Goal: Task Accomplishment & Management: Use online tool/utility

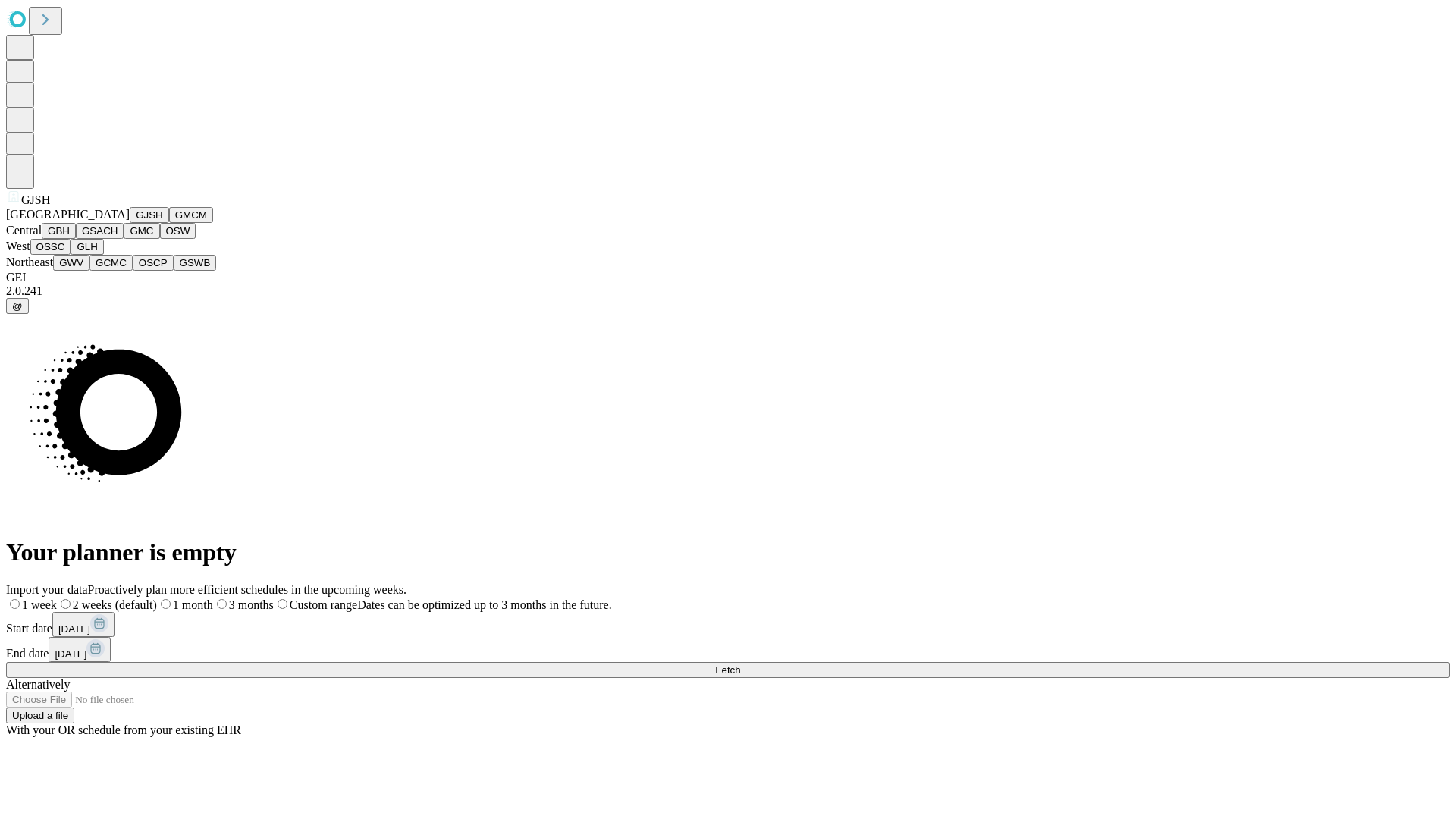
click at [129, 223] on button "GJSH" at bounding box center [149, 215] width 39 height 16
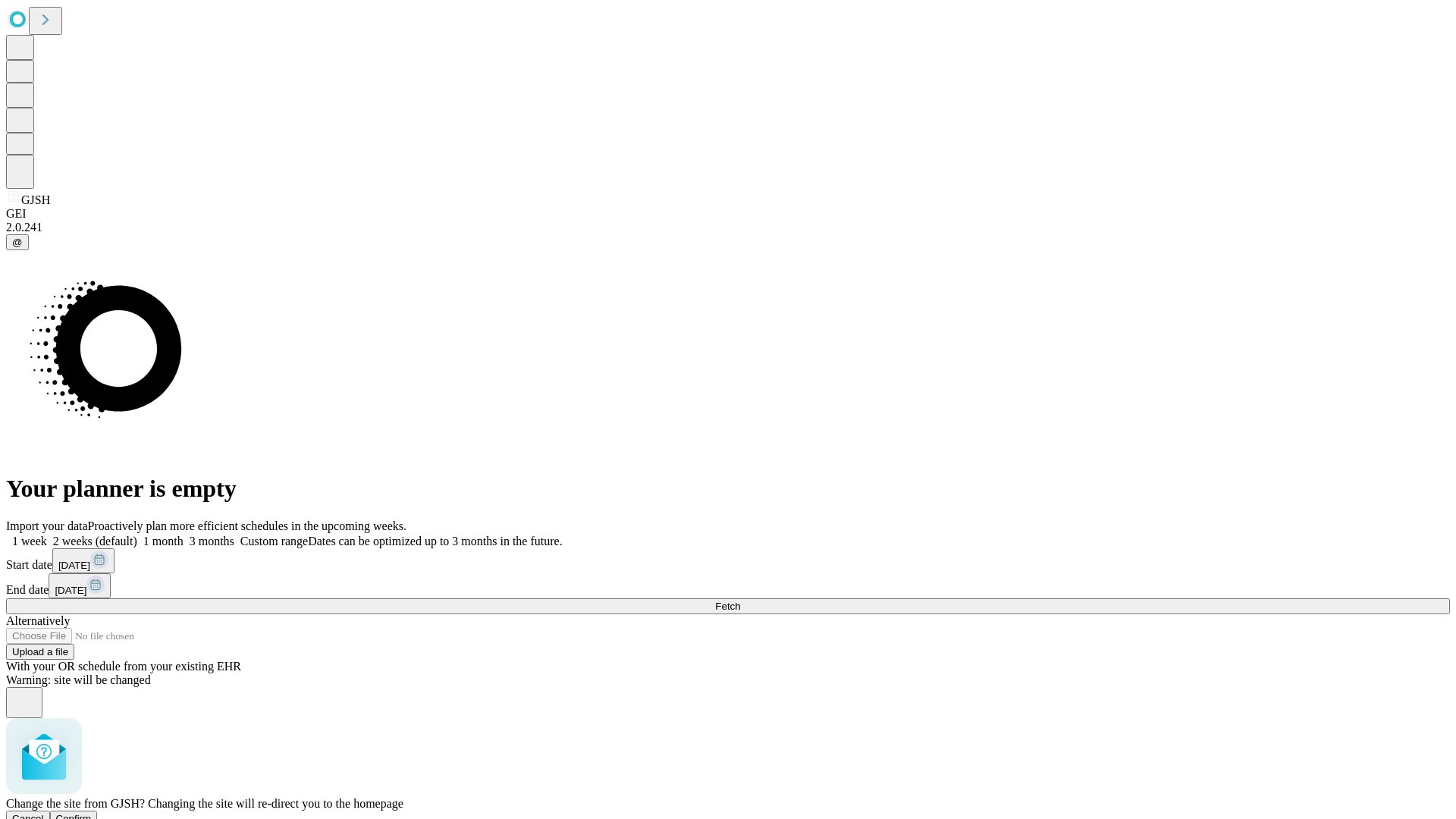
click at [92, 813] on span "Confirm" at bounding box center [74, 818] width 35 height 12
click at [183, 534] on label "1 month" at bounding box center [160, 540] width 46 height 13
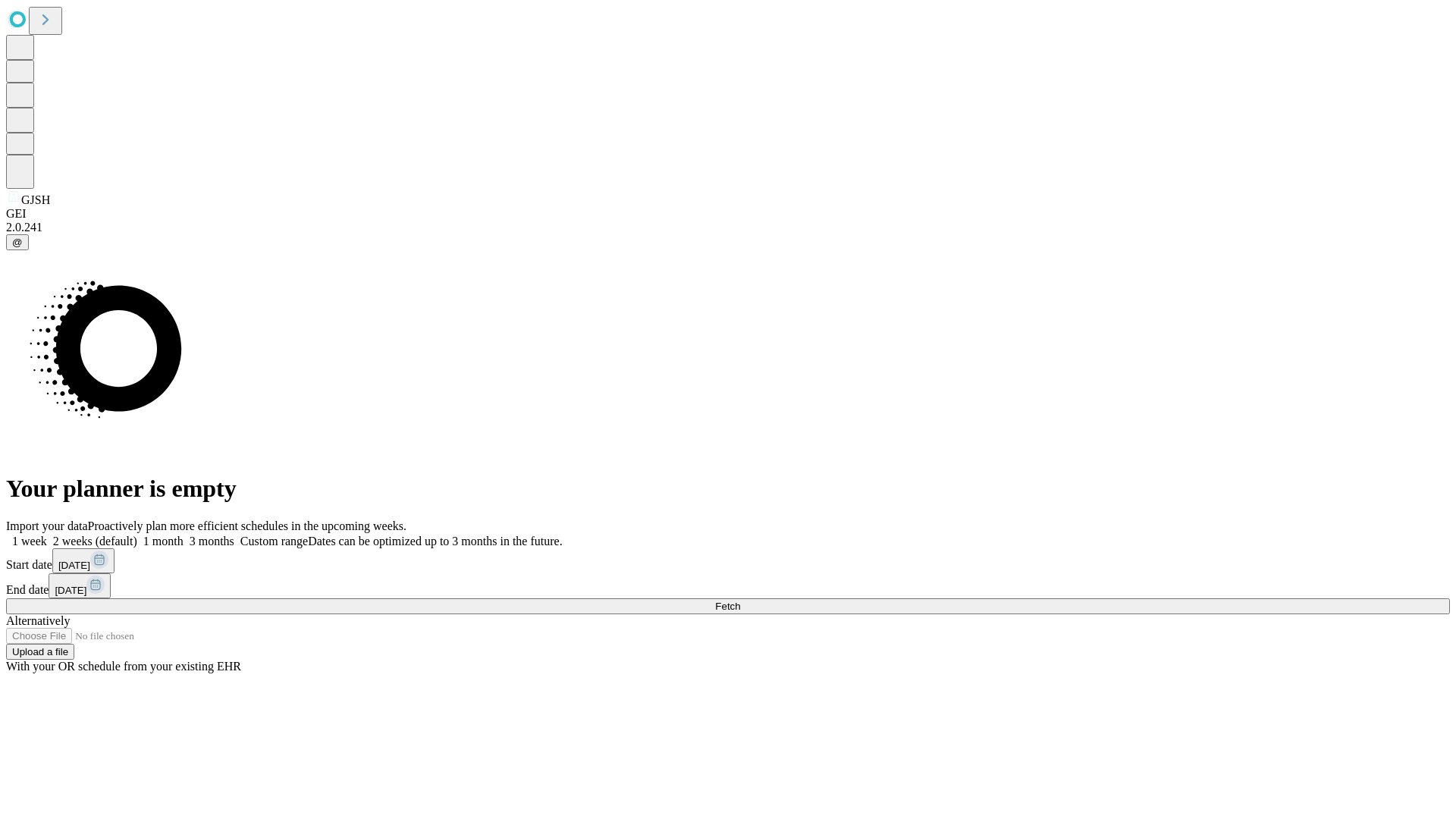
click at [740, 600] on span "Fetch" at bounding box center [728, 606] width 25 height 12
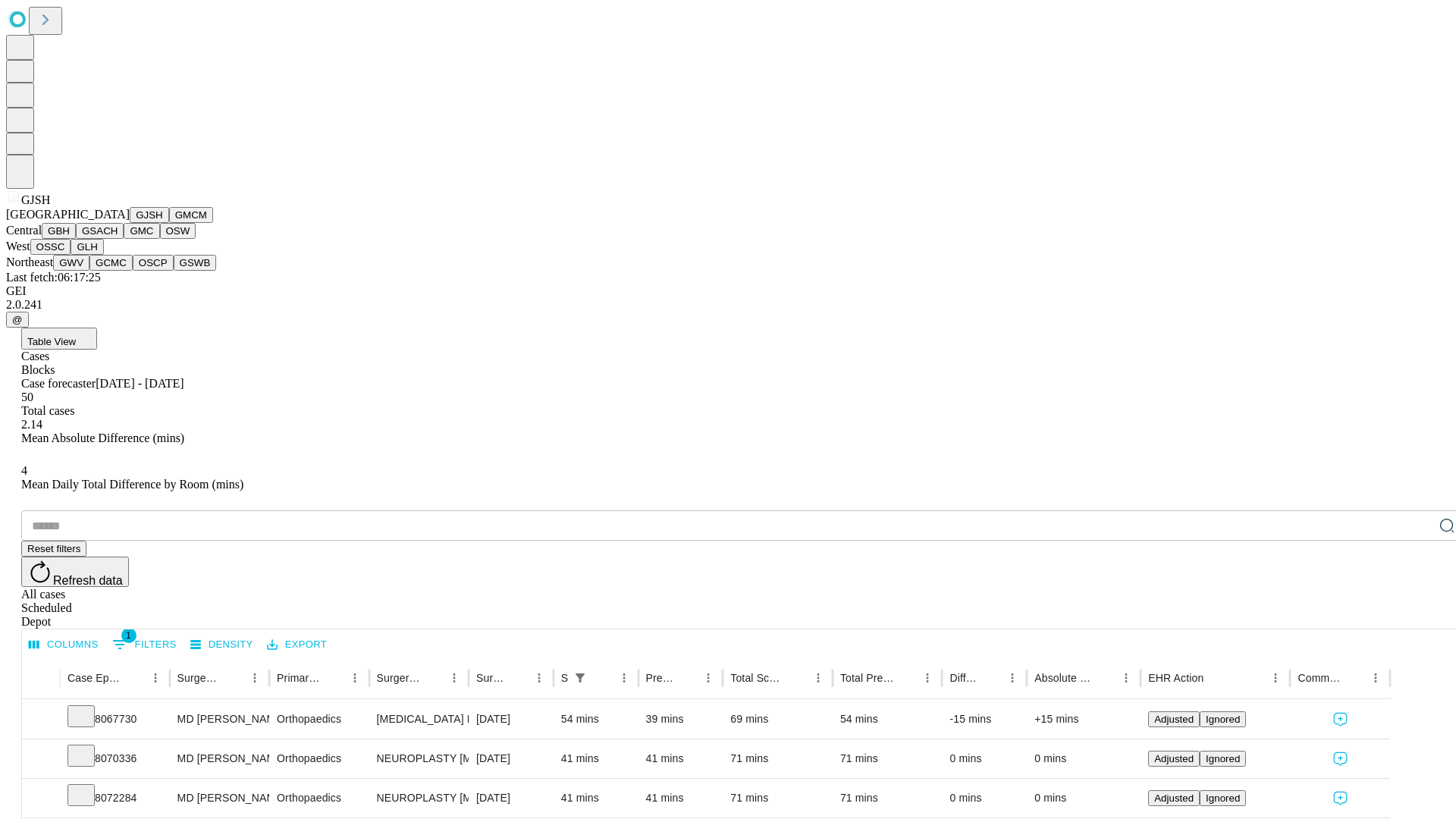
click at [169, 223] on button "GMCM" at bounding box center [191, 215] width 44 height 16
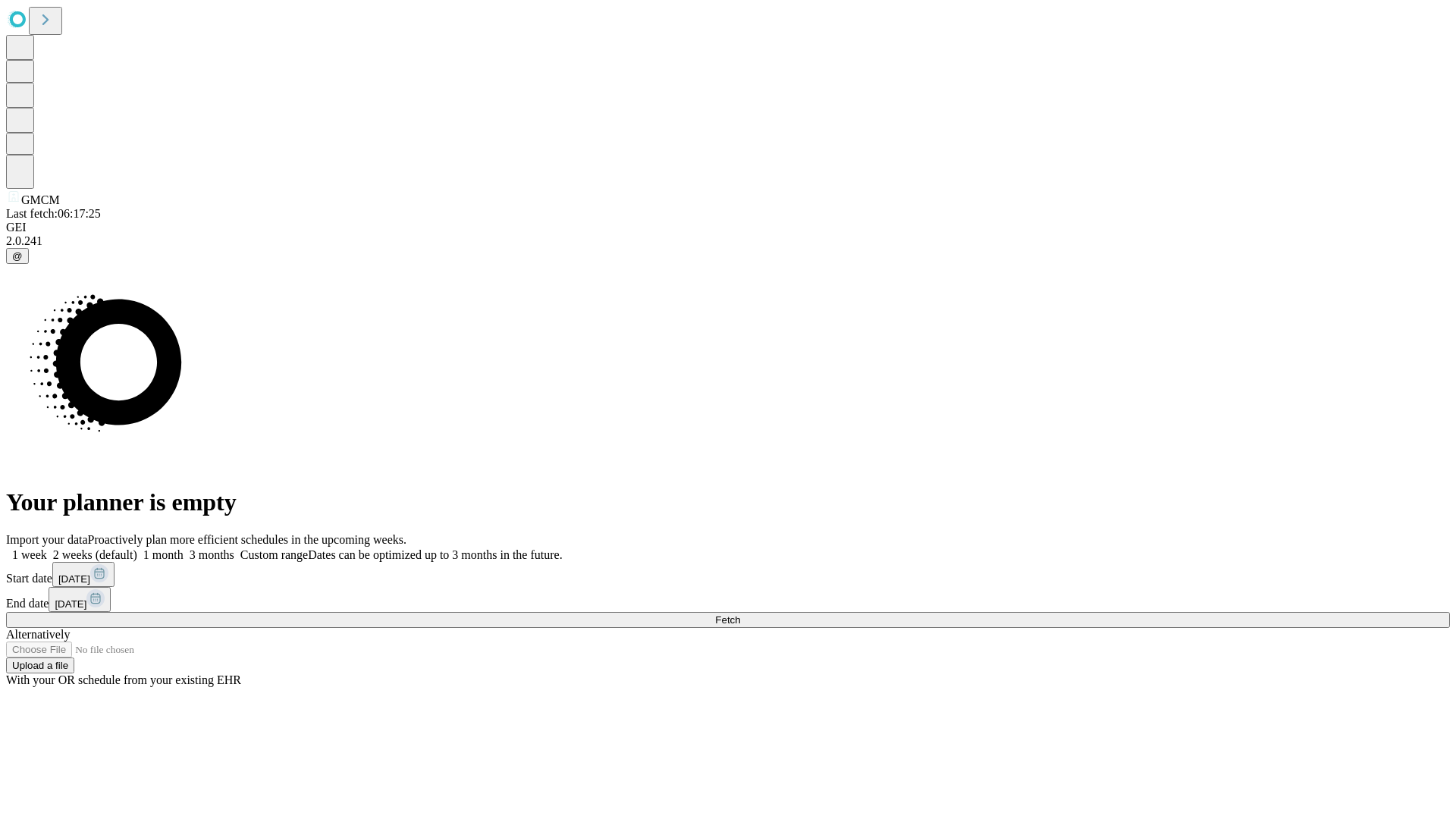
click at [183, 548] on label "1 month" at bounding box center [160, 554] width 46 height 13
click at [740, 614] on span "Fetch" at bounding box center [728, 620] width 25 height 12
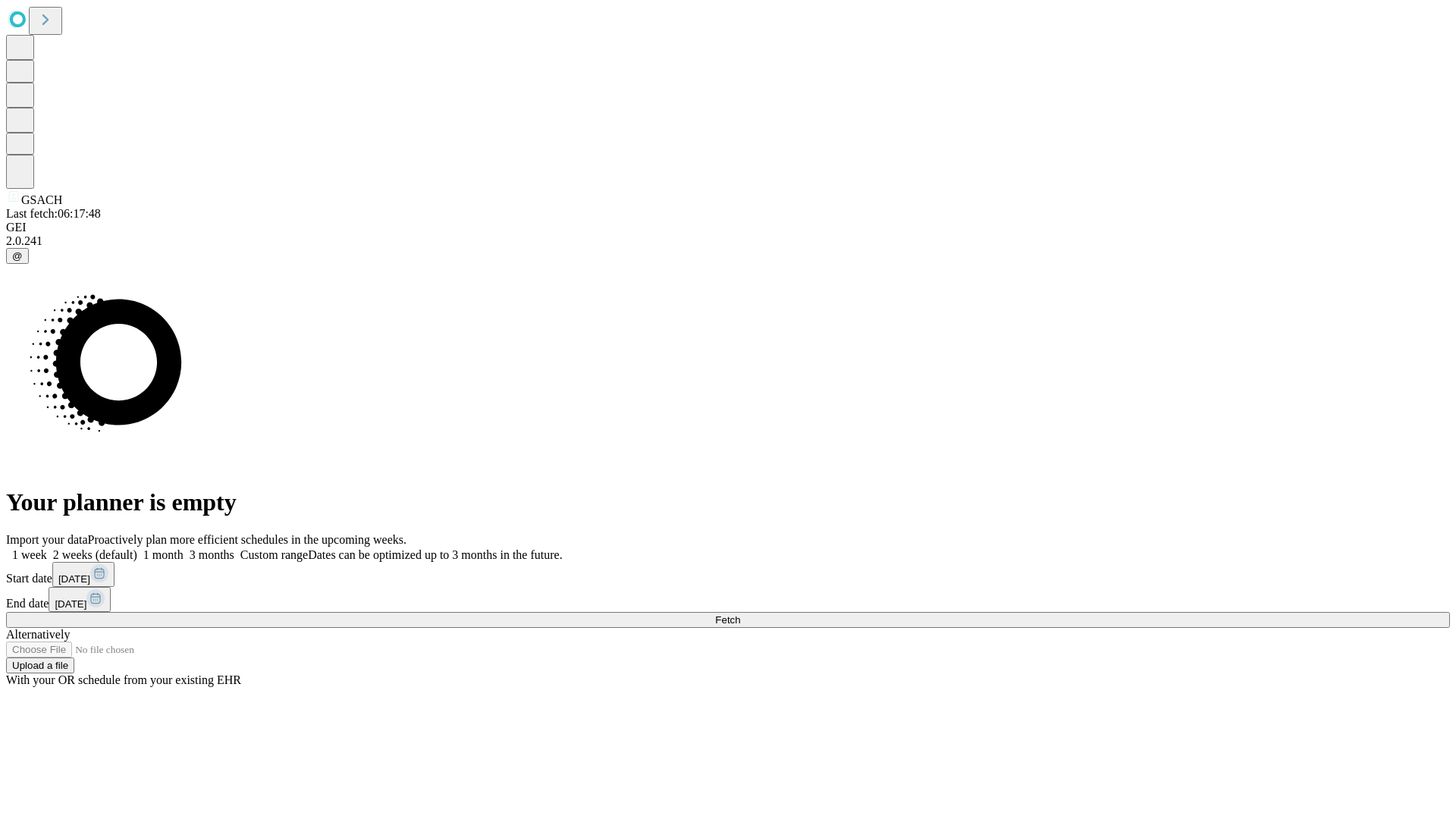
click at [183, 548] on label "1 month" at bounding box center [160, 554] width 46 height 13
click at [740, 614] on span "Fetch" at bounding box center [728, 620] width 25 height 12
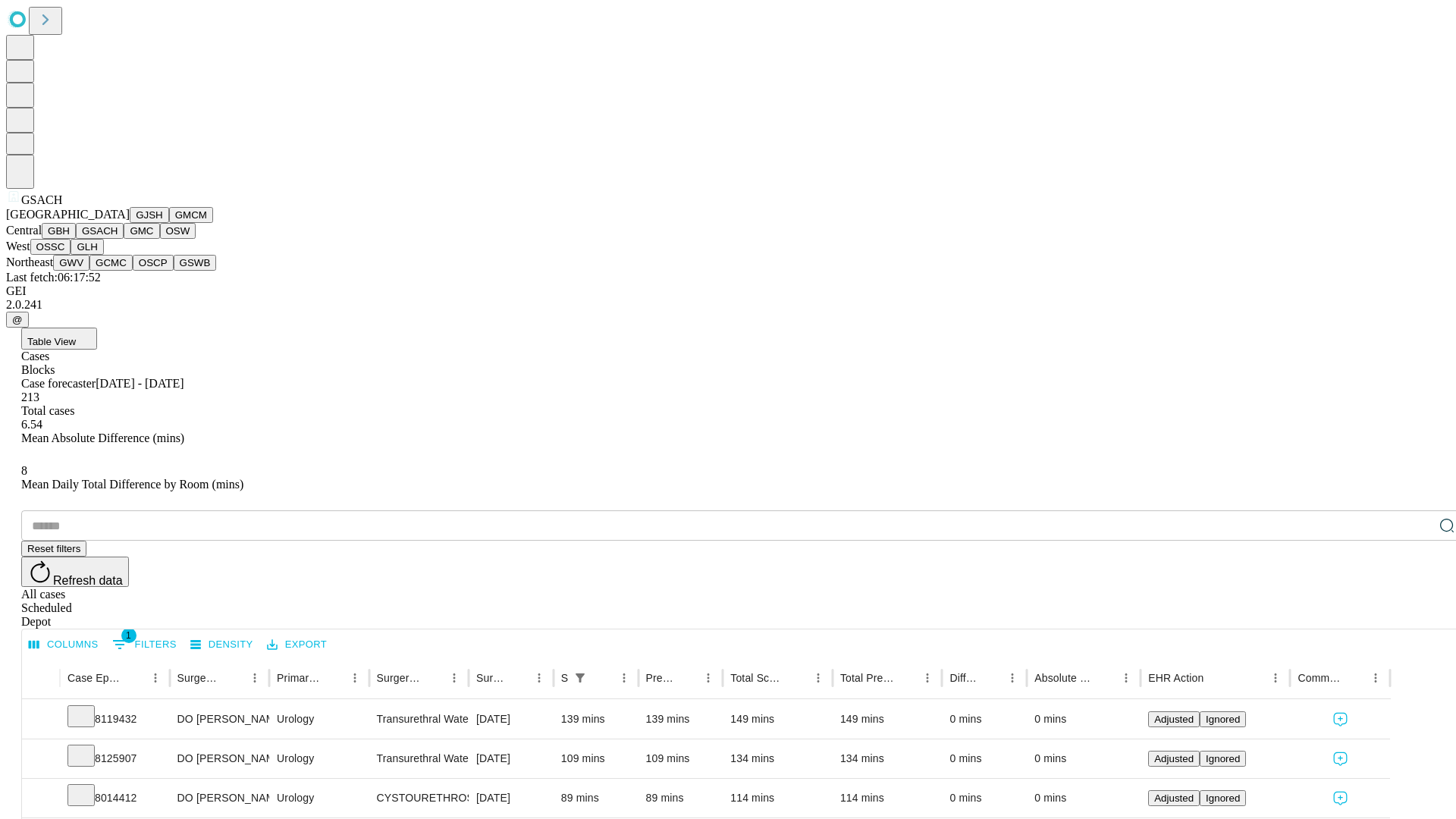
click at [124, 239] on button "GMC" at bounding box center [142, 231] width 35 height 16
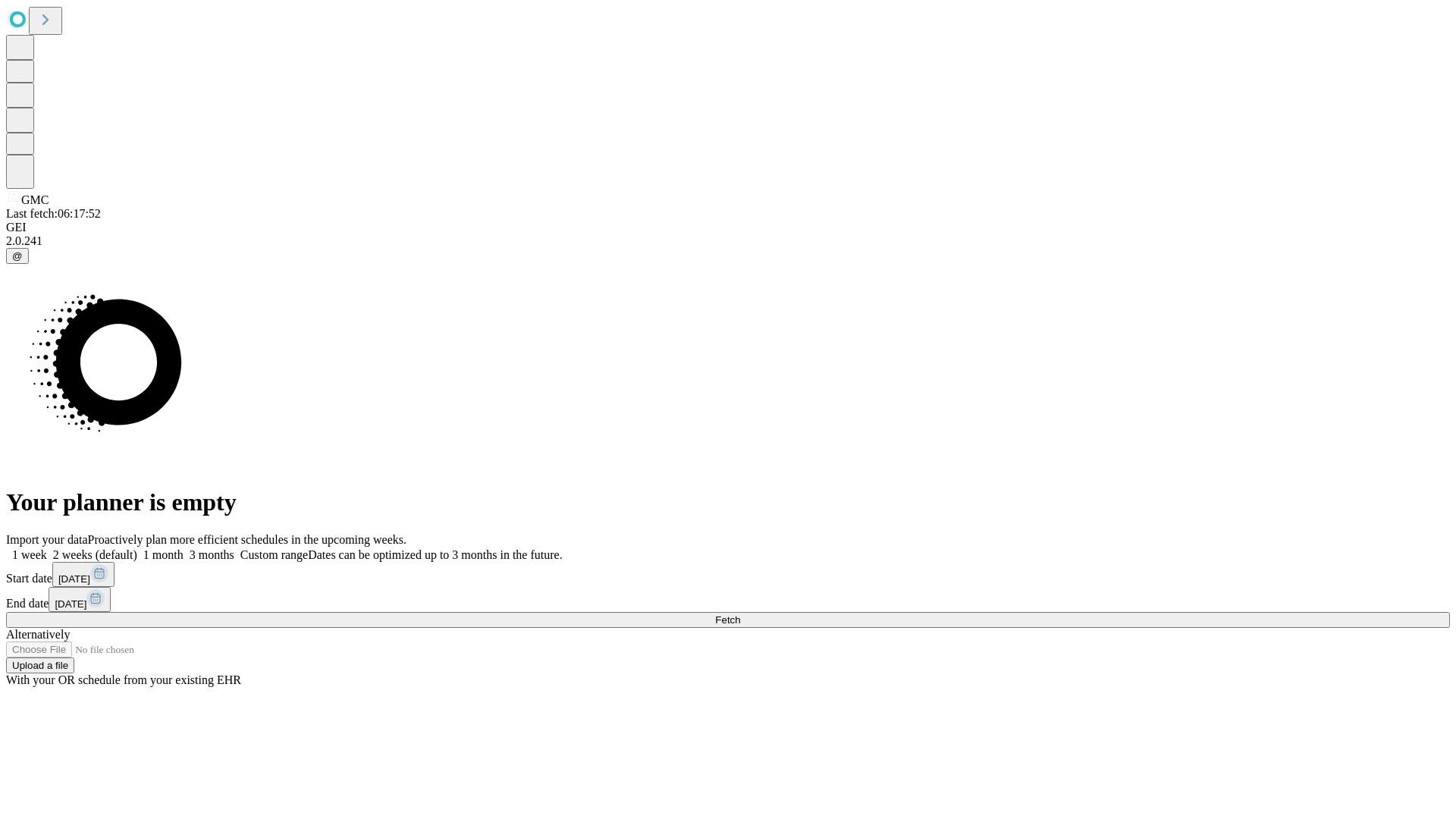
click at [740, 614] on span "Fetch" at bounding box center [728, 620] width 25 height 12
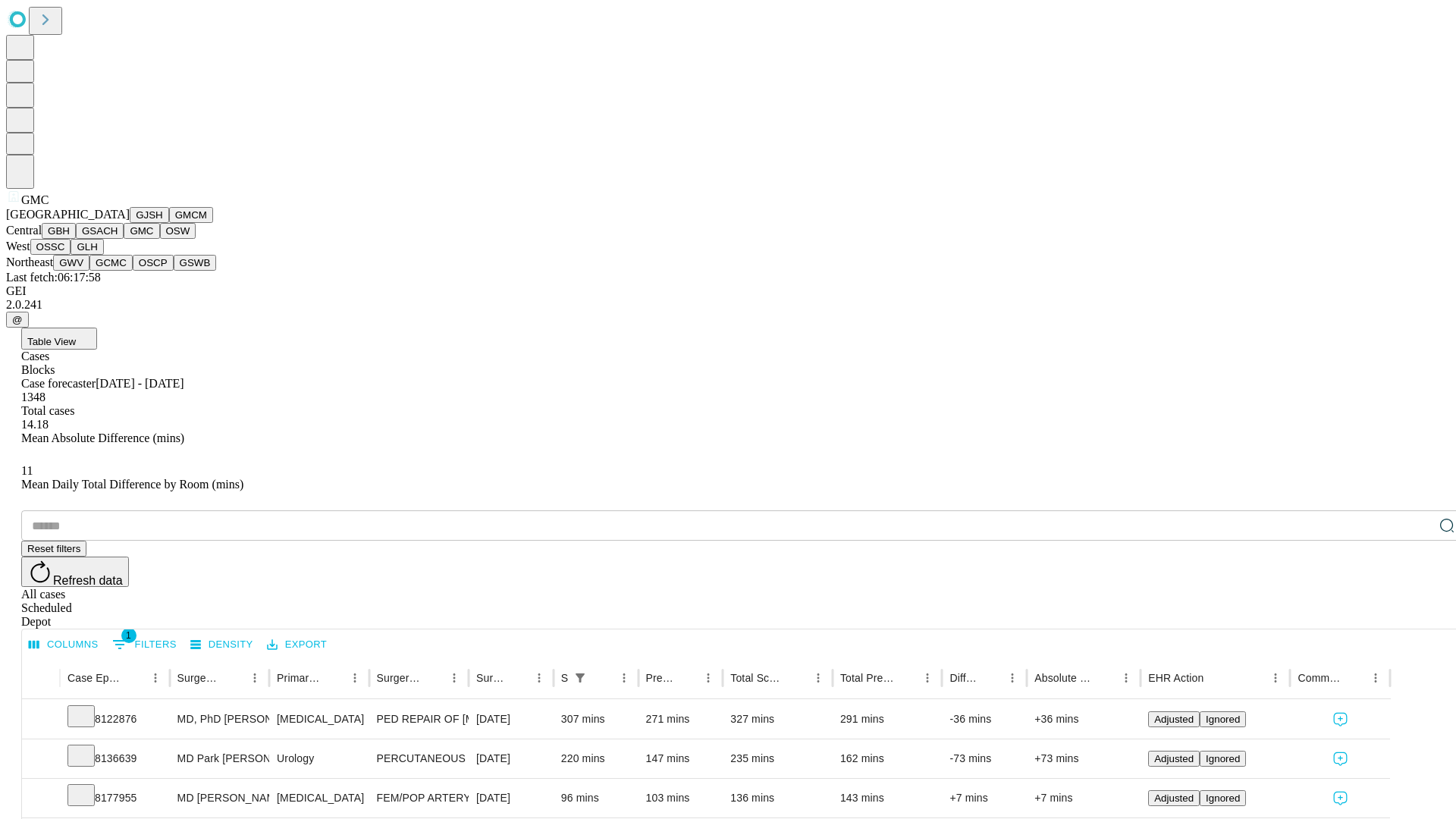
click at [160, 239] on button "OSW" at bounding box center [178, 231] width 36 height 16
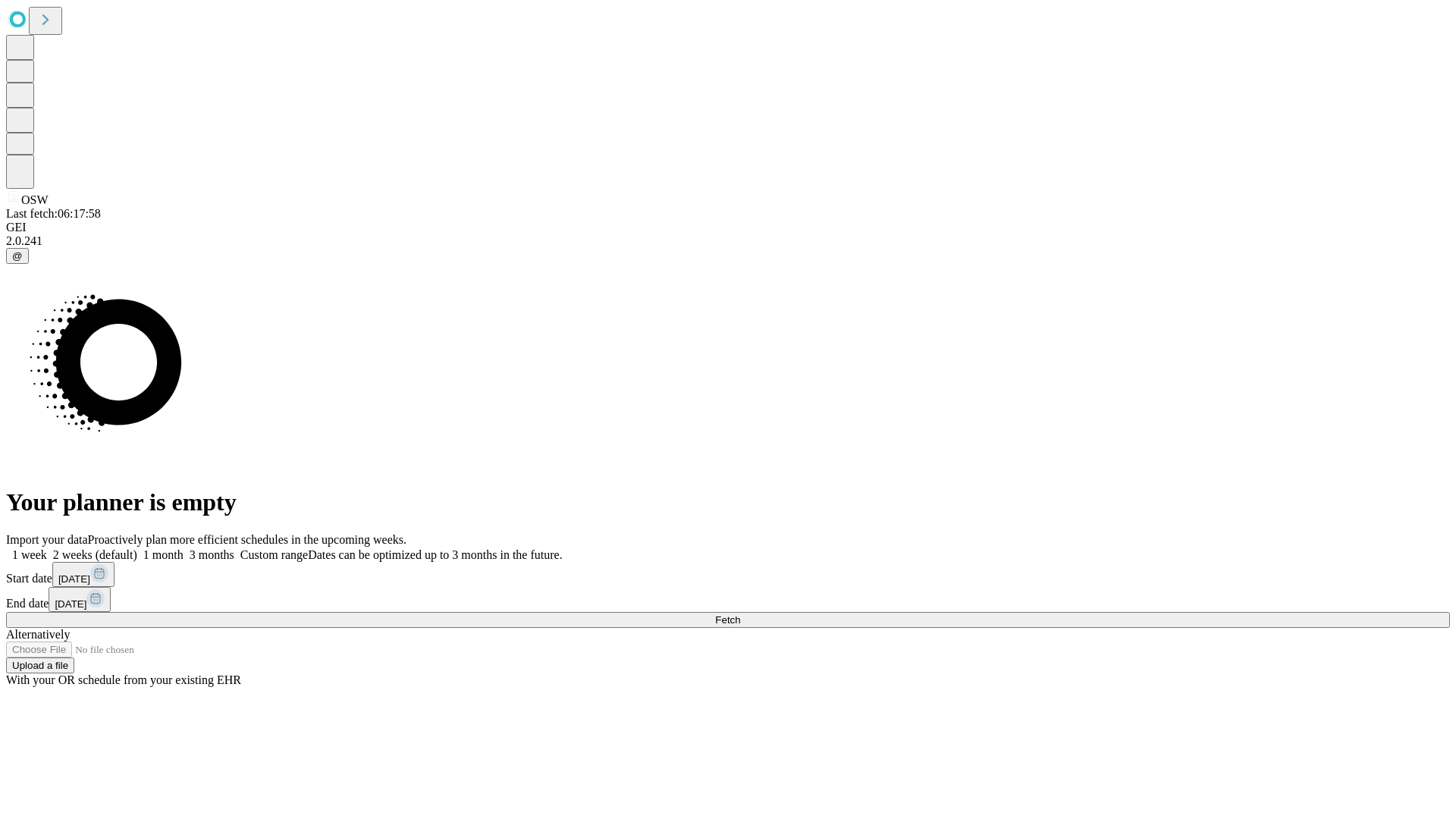
click at [183, 548] on label "1 month" at bounding box center [160, 554] width 46 height 13
click at [740, 614] on span "Fetch" at bounding box center [728, 620] width 25 height 12
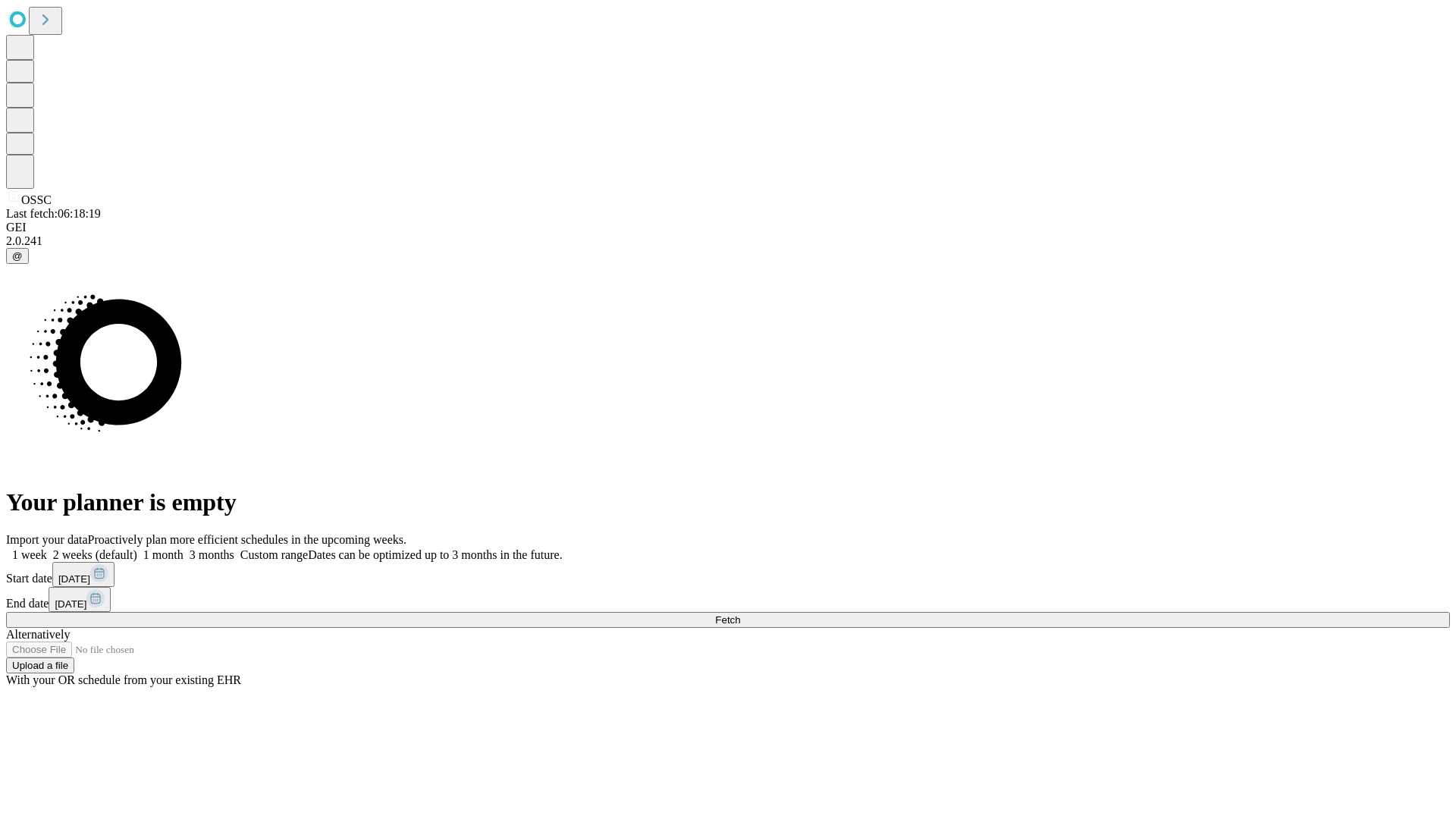
click at [183, 548] on label "1 month" at bounding box center [160, 554] width 46 height 13
click at [740, 614] on span "Fetch" at bounding box center [728, 620] width 25 height 12
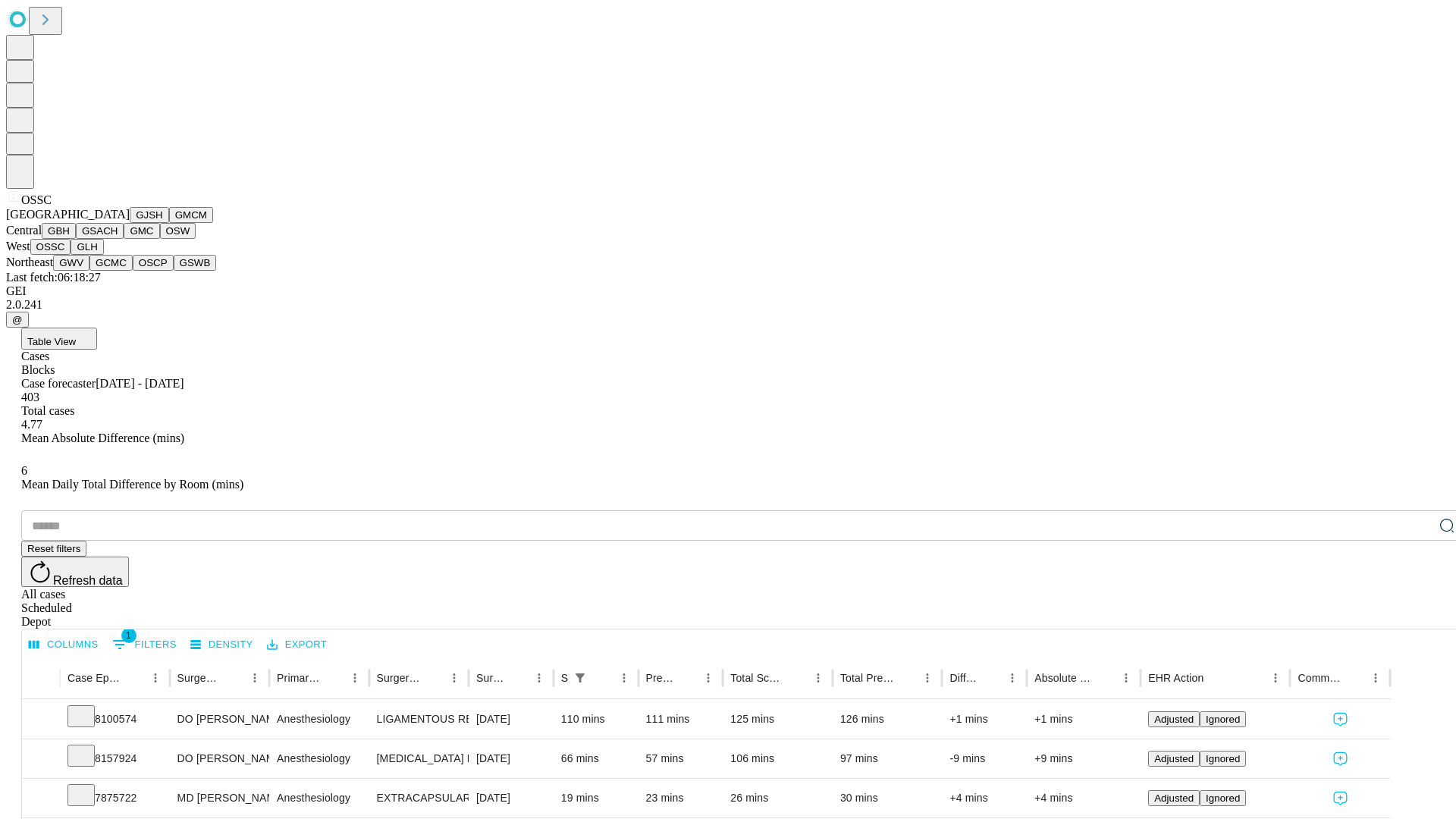
click at [103, 255] on button "GLH" at bounding box center [87, 246] width 32 height 16
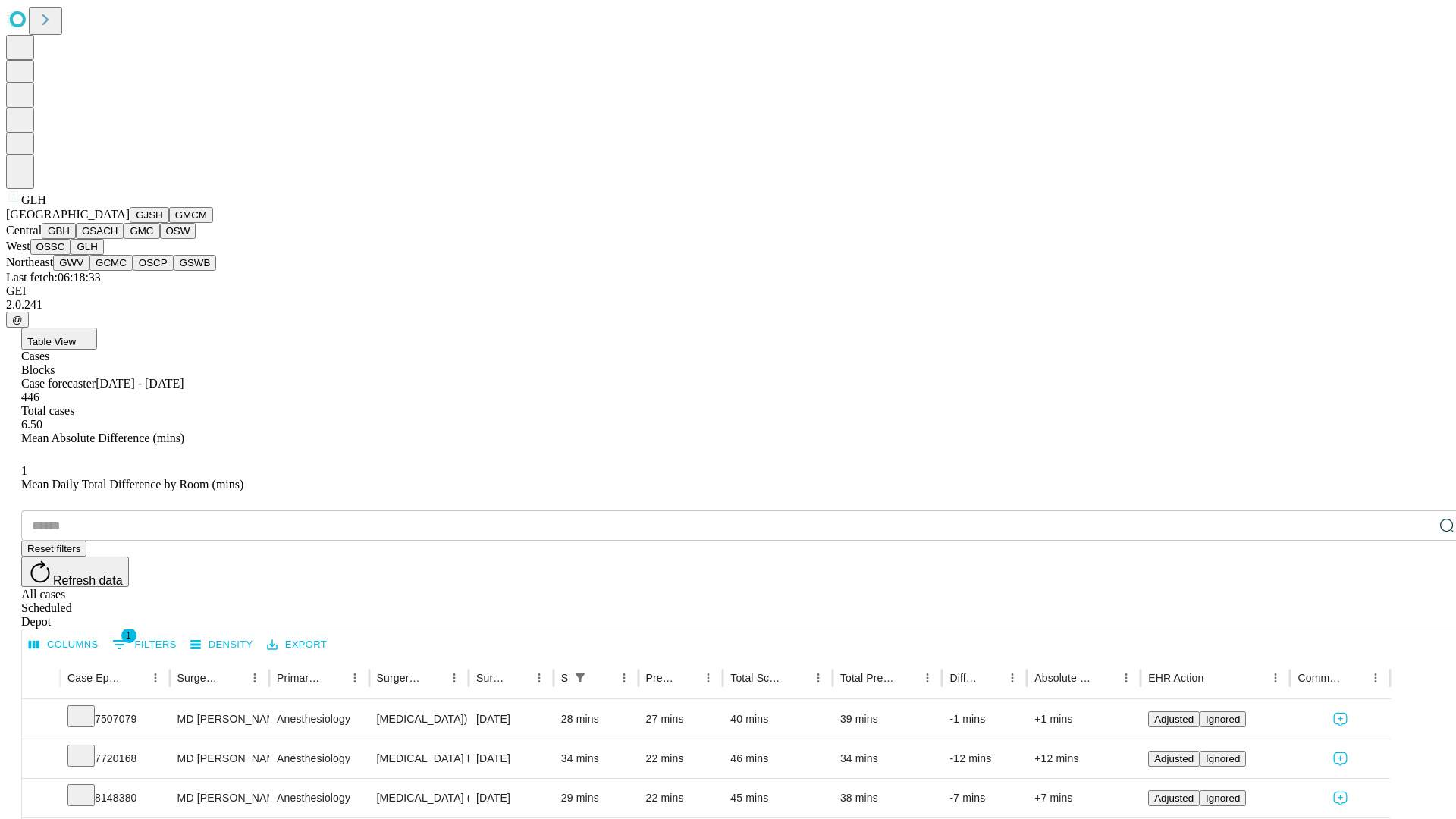
click at [89, 271] on button "GWV" at bounding box center [71, 262] width 36 height 16
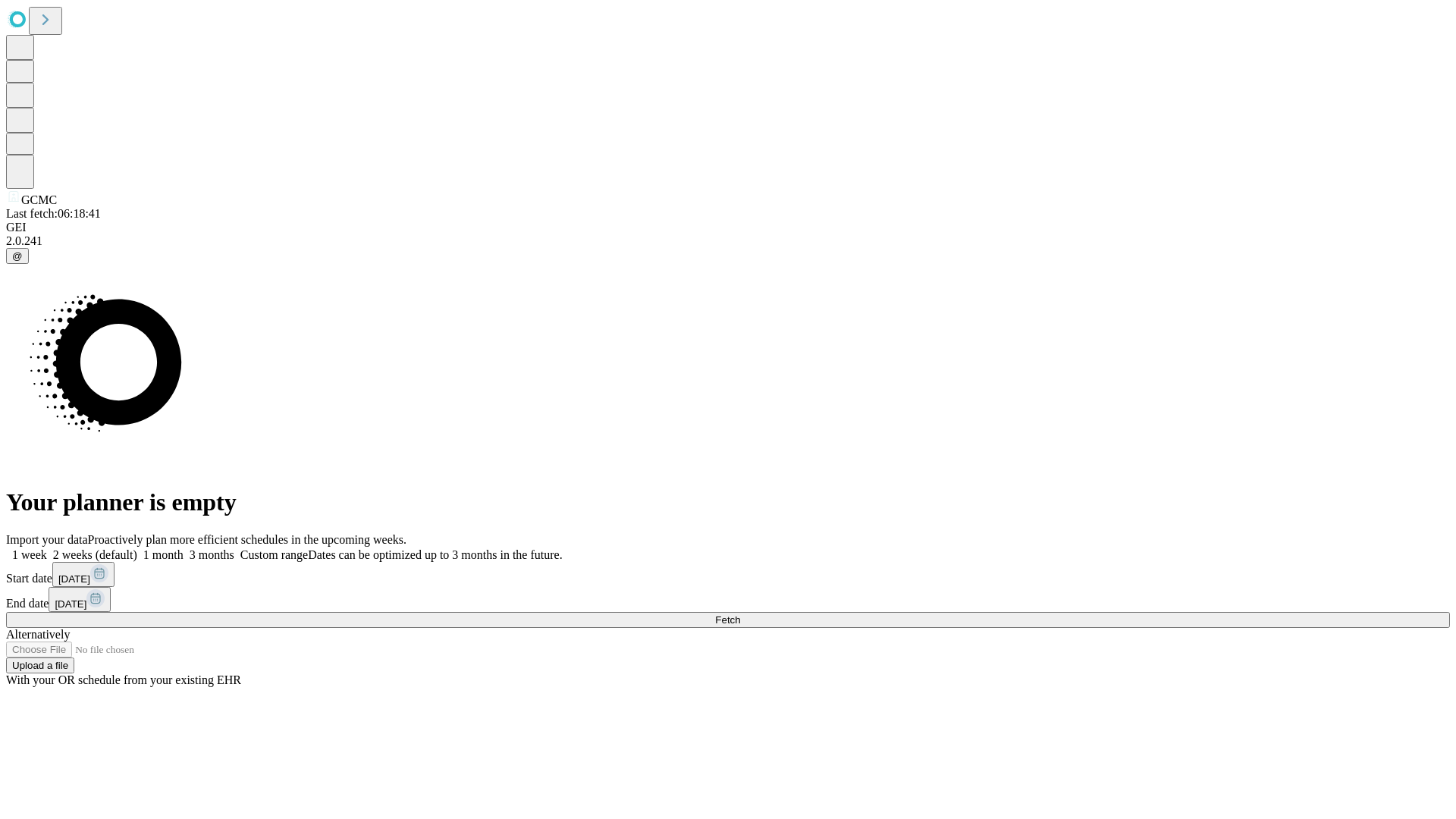
click at [183, 548] on label "1 month" at bounding box center [160, 554] width 46 height 13
click at [740, 614] on span "Fetch" at bounding box center [728, 620] width 25 height 12
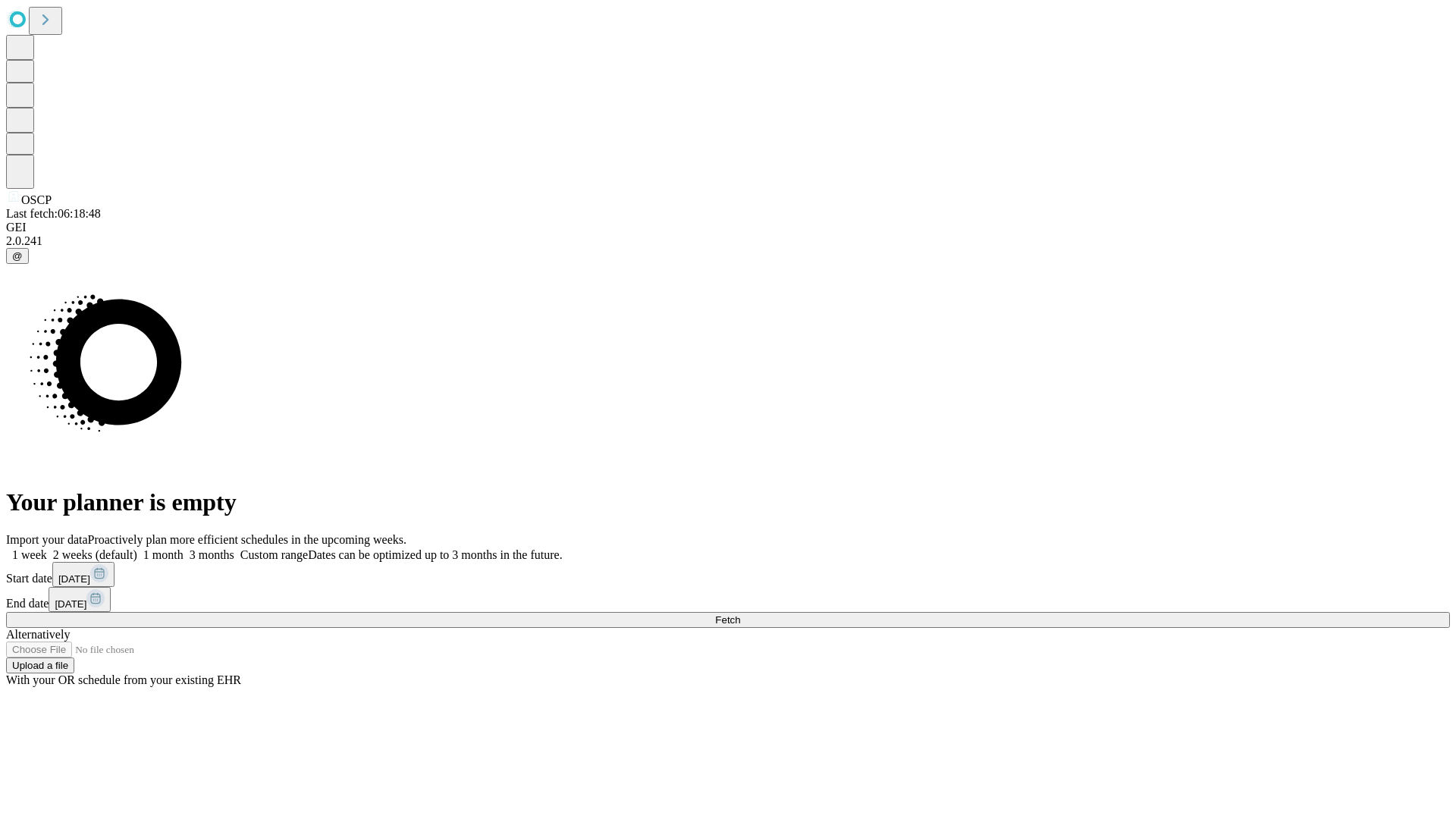
click at [183, 548] on label "1 month" at bounding box center [160, 554] width 46 height 13
click at [740, 614] on span "Fetch" at bounding box center [728, 620] width 25 height 12
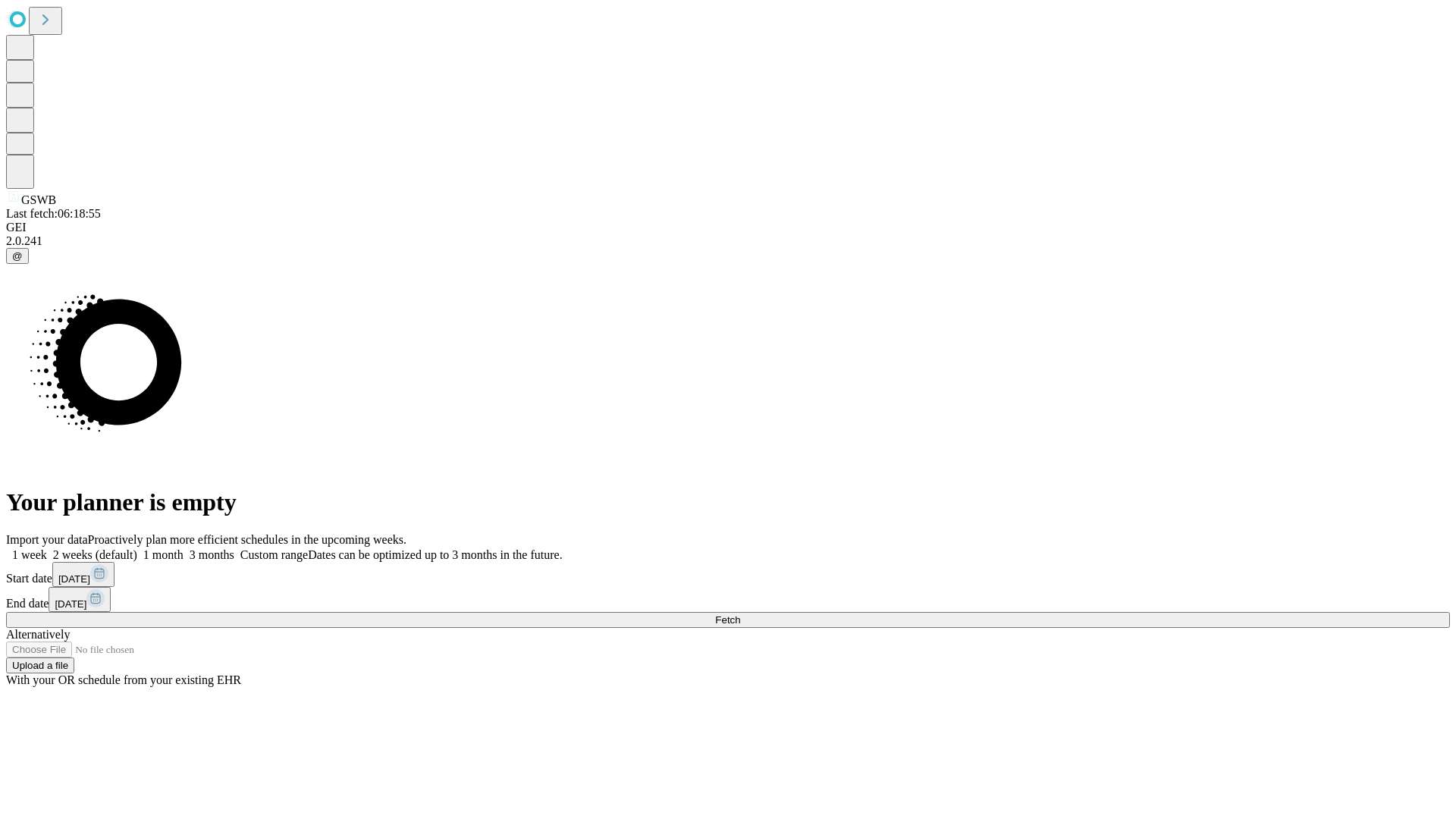
click at [740, 614] on span "Fetch" at bounding box center [728, 620] width 25 height 12
